Goal: Task Accomplishment & Management: Use online tool/utility

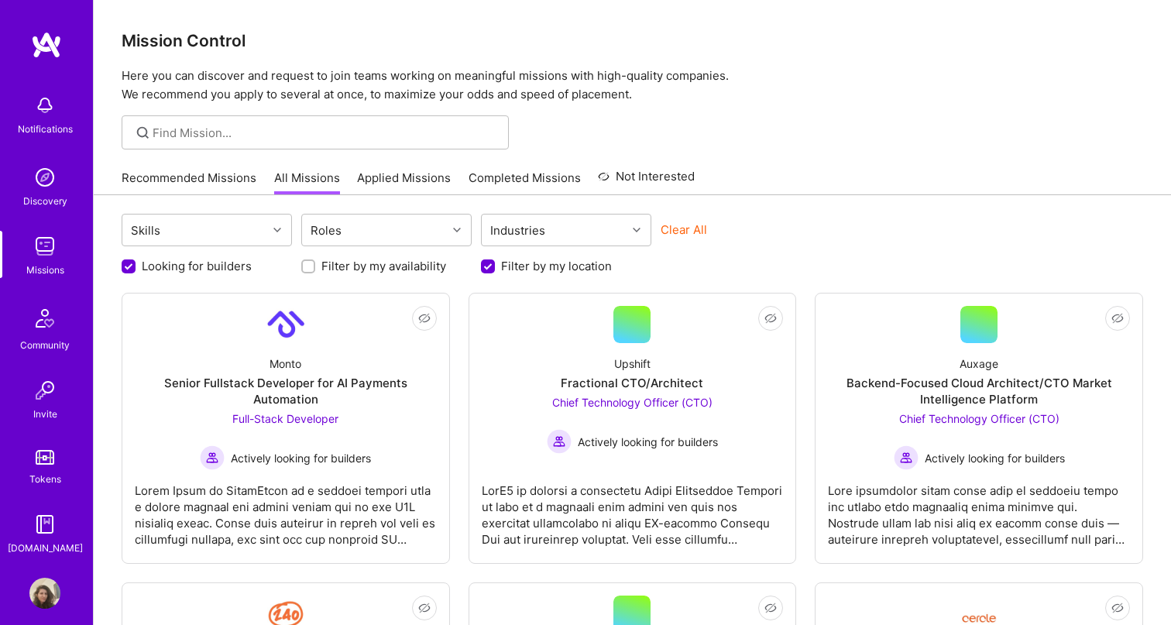
scroll to position [1408, 0]
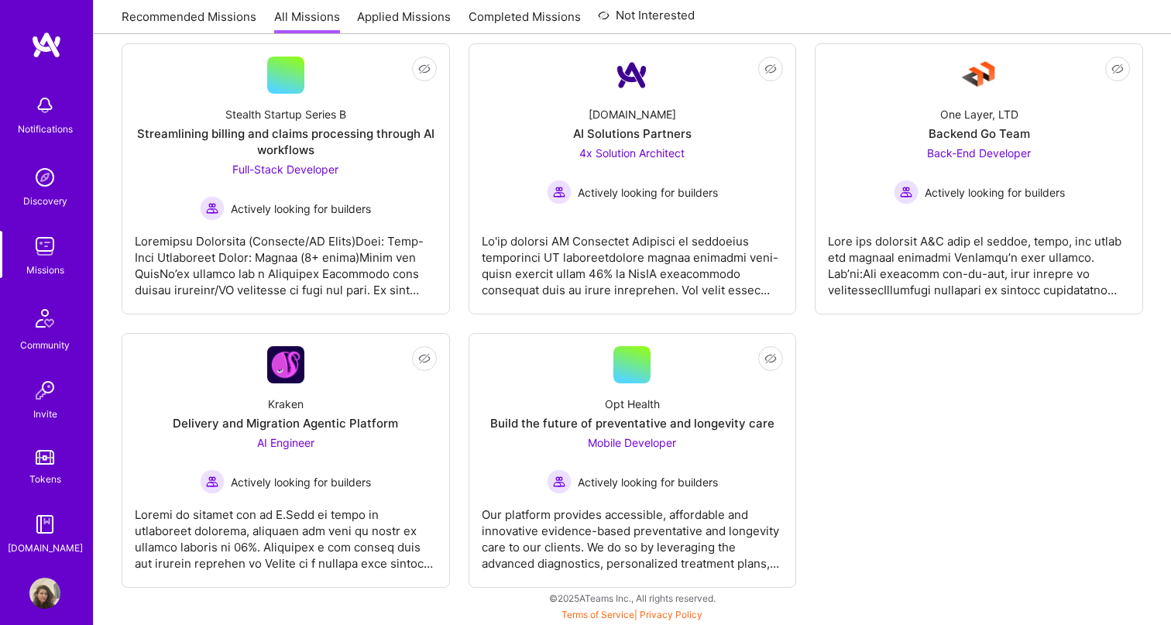
click at [50, 249] on img at bounding box center [44, 246] width 31 height 31
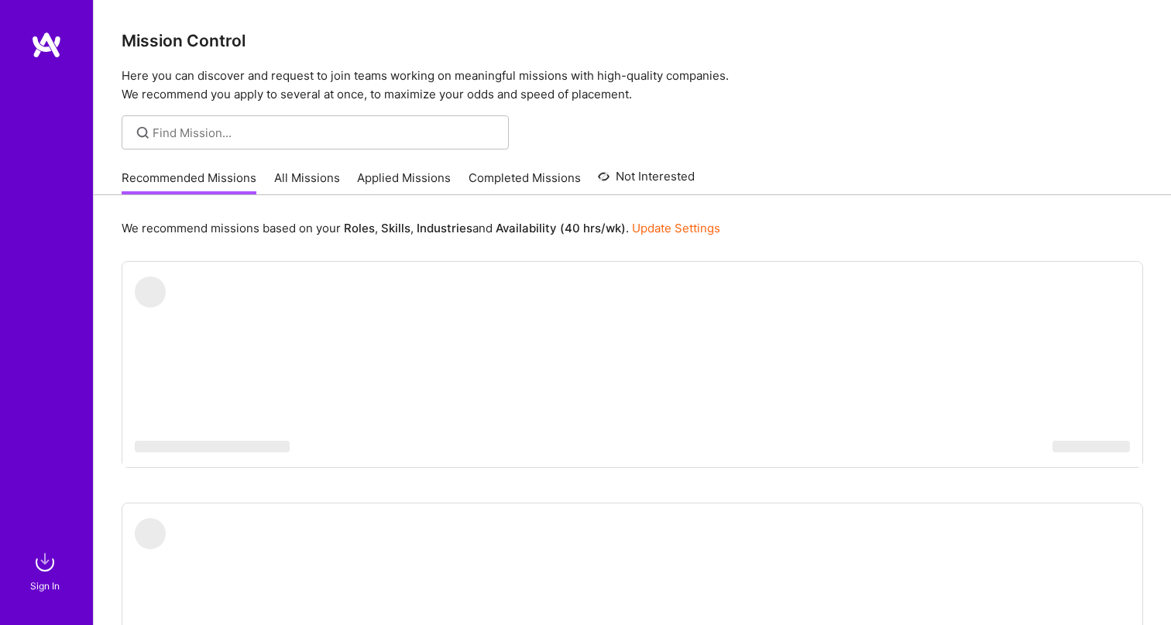
click at [46, 560] on img at bounding box center [44, 562] width 31 height 31
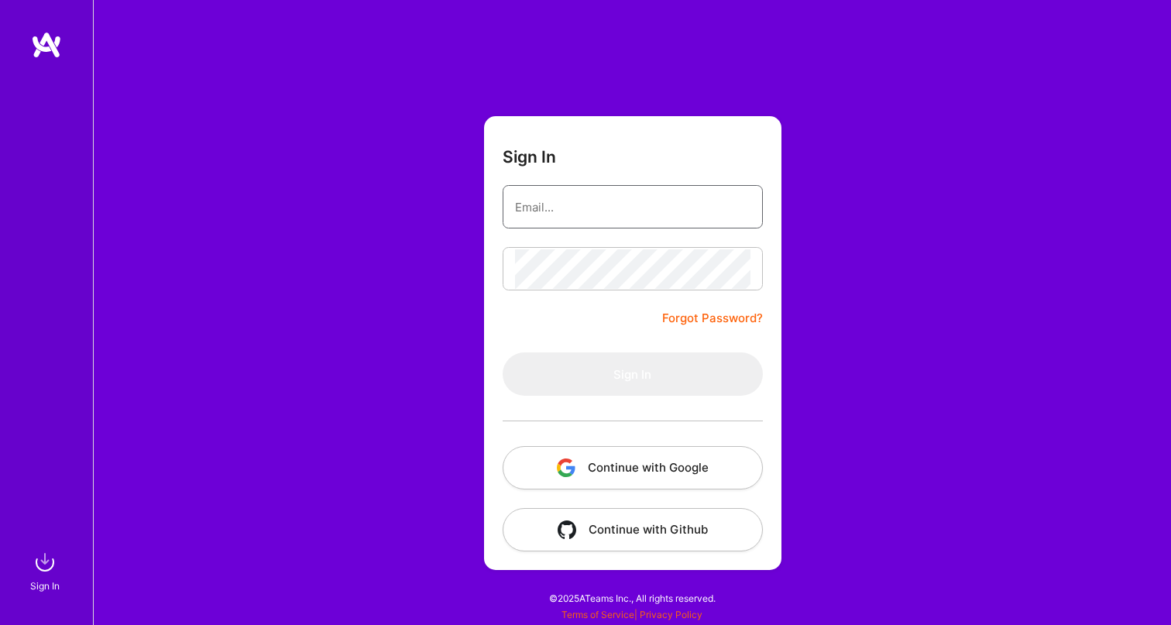
type input "[EMAIL_ADDRESS][DOMAIN_NAME]"
click at [632, 374] on button "Sign In" at bounding box center [632, 373] width 260 height 43
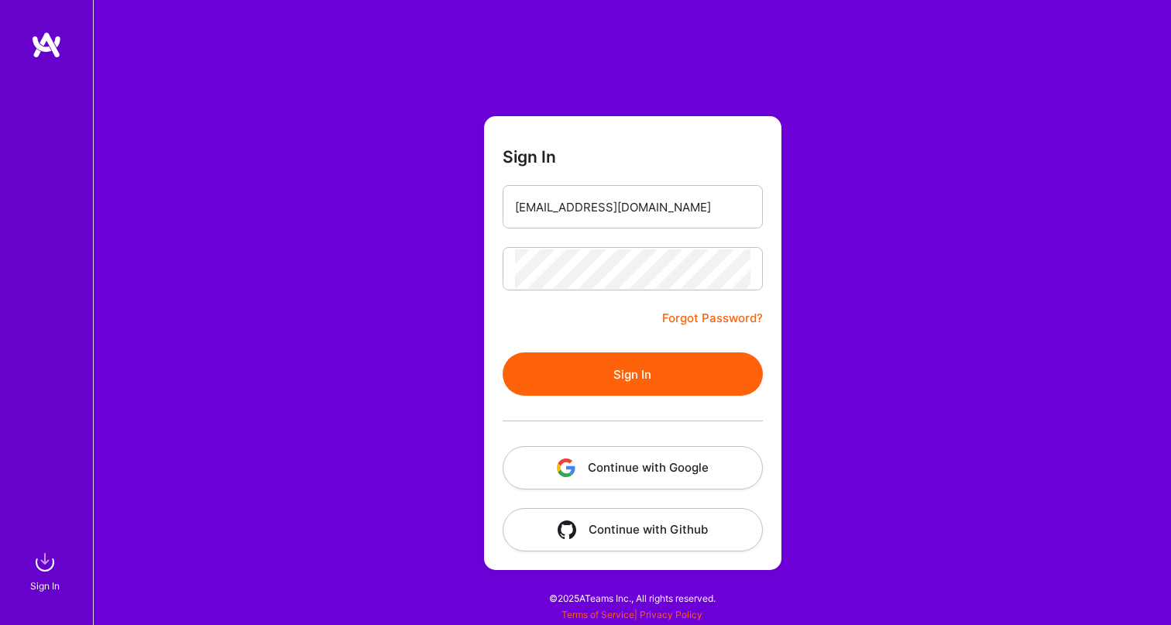
click at [637, 386] on button "Sign In" at bounding box center [632, 373] width 260 height 43
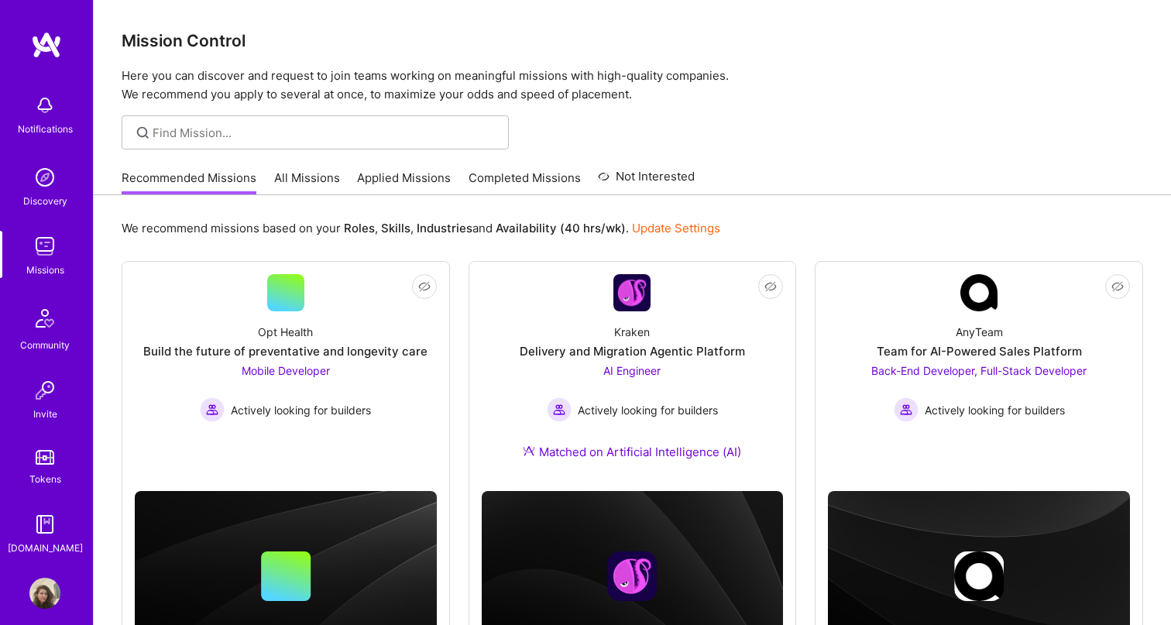
click at [320, 179] on link "All Missions" at bounding box center [307, 183] width 66 height 26
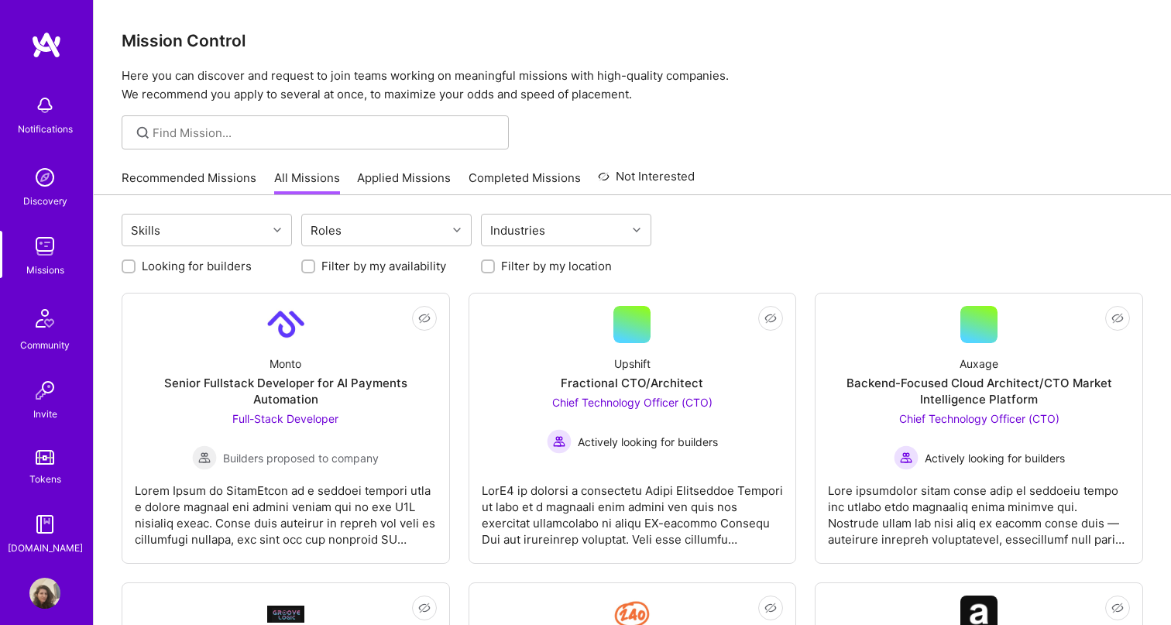
click at [186, 267] on label "Looking for builders" at bounding box center [197, 266] width 110 height 16
click at [135, 267] on input "Looking for builders" at bounding box center [130, 267] width 11 height 11
checkbox input "true"
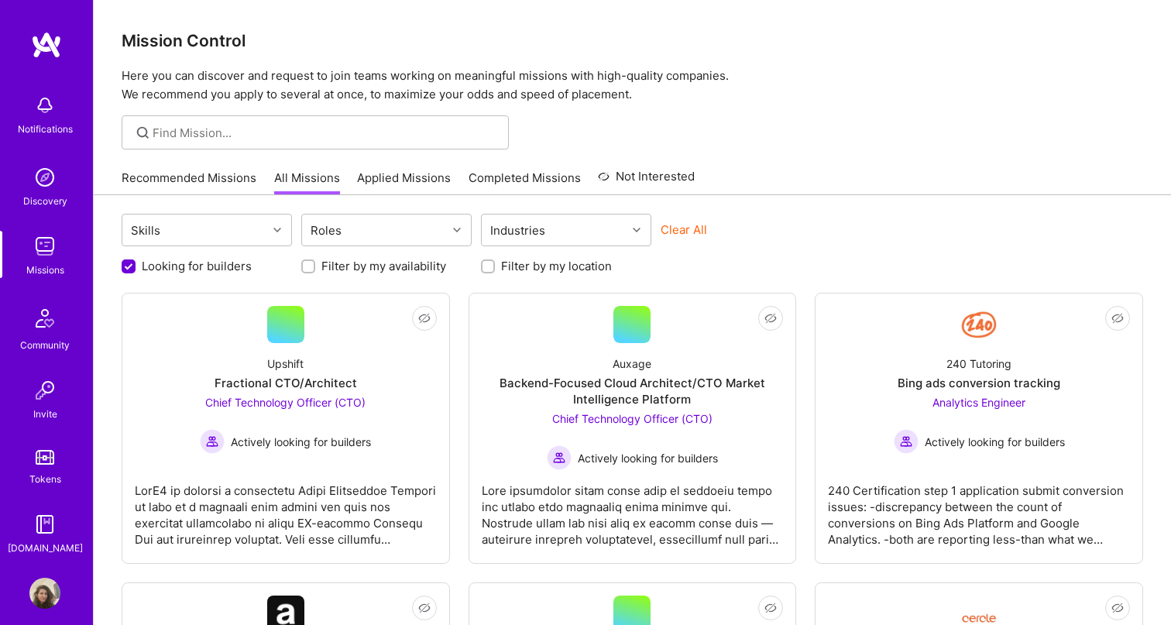
click at [528, 269] on label "Filter by my location" at bounding box center [556, 266] width 111 height 16
click at [495, 269] on input "Filter by my location" at bounding box center [489, 267] width 11 height 11
checkbox input "true"
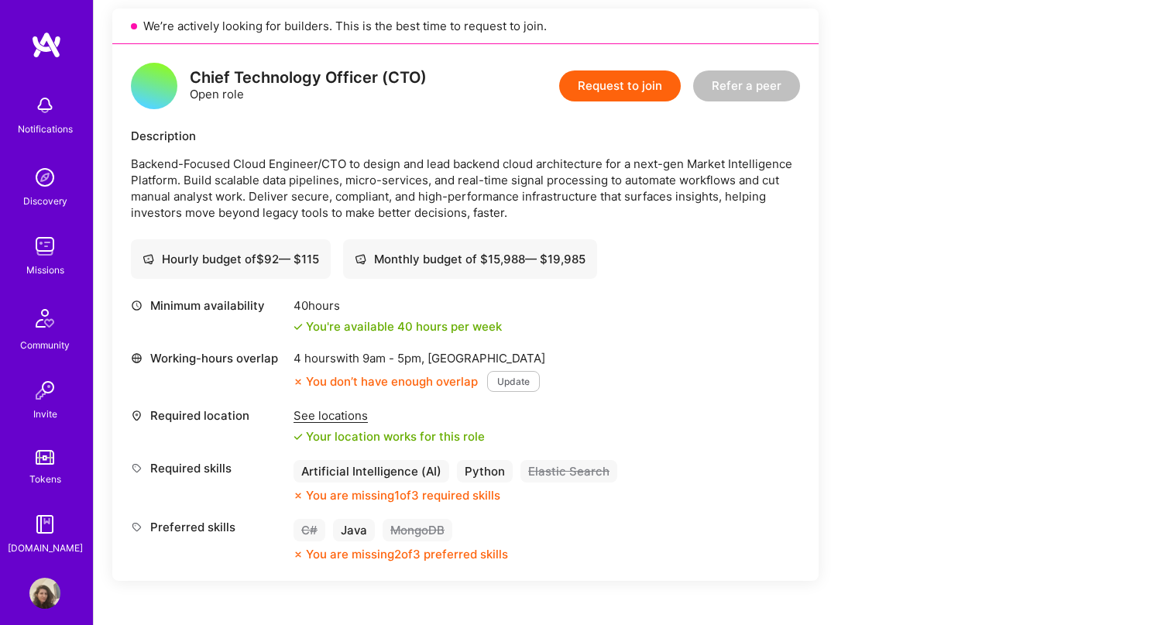
scroll to position [355, 0]
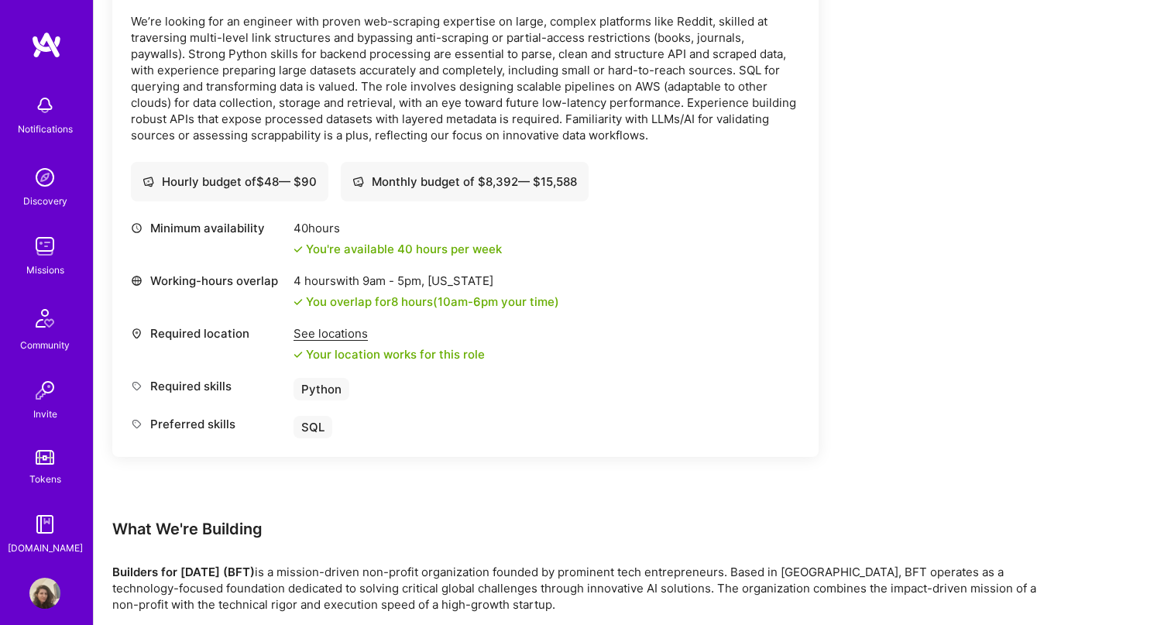
scroll to position [2121, 0]
